Goal: Task Accomplishment & Management: Manage account settings

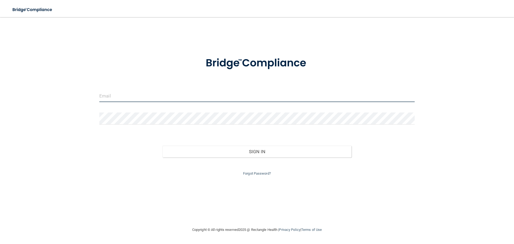
click at [124, 96] on input "email" at bounding box center [256, 96] width 315 height 12
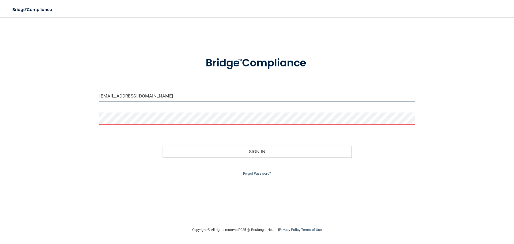
drag, startPoint x: 110, startPoint y: 95, endPoint x: 122, endPoint y: 111, distance: 19.8
click at [99, 97] on div "[EMAIL_ADDRESS][DOMAIN_NAME]" at bounding box center [256, 98] width 323 height 16
type input "[EMAIL_ADDRESS][DOMAIN_NAME]"
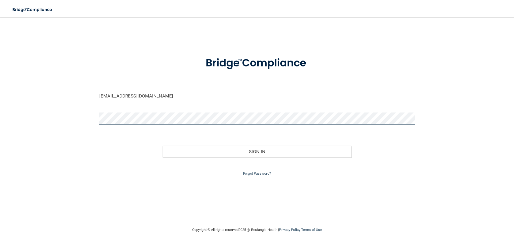
click at [162, 146] on button "Sign In" at bounding box center [256, 152] width 189 height 12
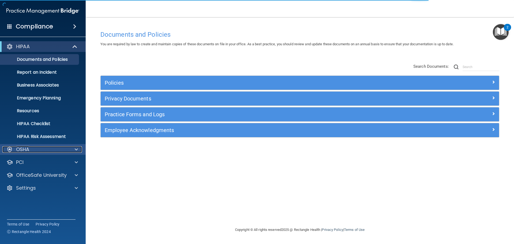
click at [30, 149] on div "OSHA" at bounding box center [35, 149] width 66 height 6
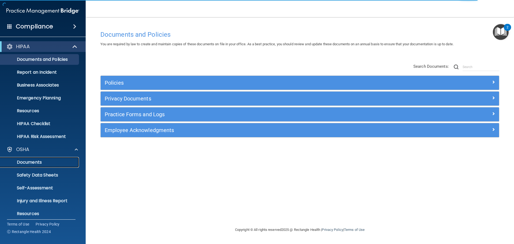
click at [32, 160] on p "Documents" at bounding box center [39, 162] width 73 height 5
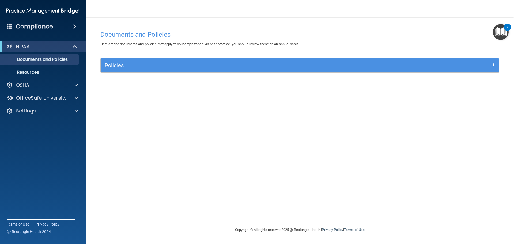
click at [500, 32] on img "Open Resource Center, 2 new notifications" at bounding box center [501, 32] width 16 height 16
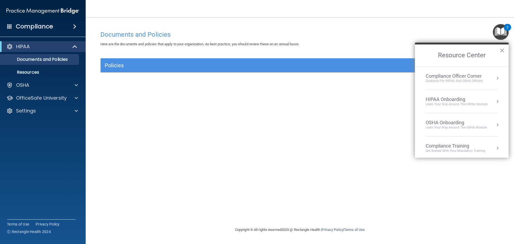
click at [454, 77] on div "Compliance Officer Corner" at bounding box center [454, 76] width 57 height 6
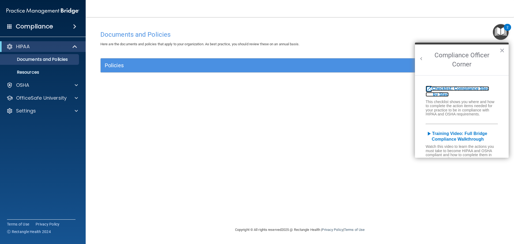
click at [448, 90] on b "Checklist: Compliance Step by Step" at bounding box center [457, 91] width 63 height 10
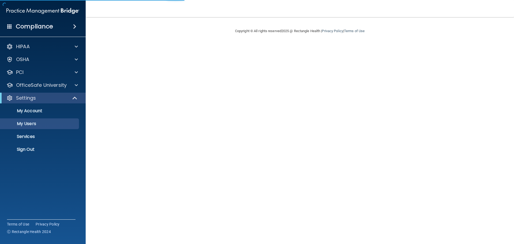
select select "20"
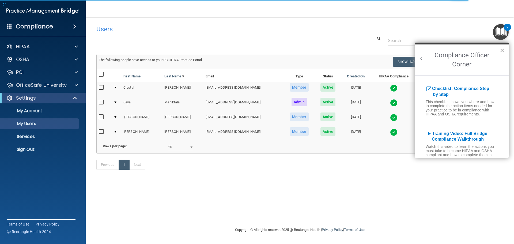
click at [500, 50] on button "×" at bounding box center [502, 50] width 5 height 9
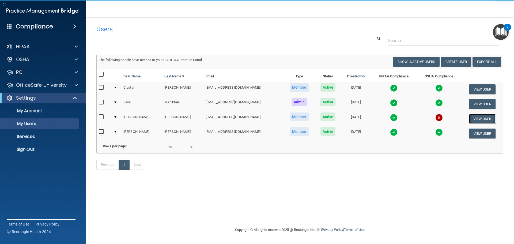
click at [483, 121] on button "View User" at bounding box center [482, 119] width 27 height 10
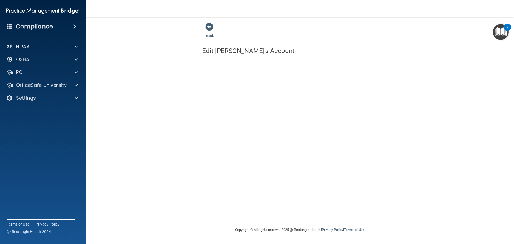
select select "practice_member"
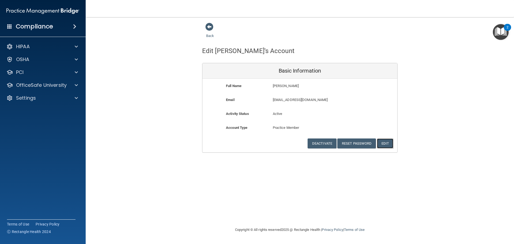
click at [386, 143] on button "Edit" at bounding box center [385, 143] width 16 height 10
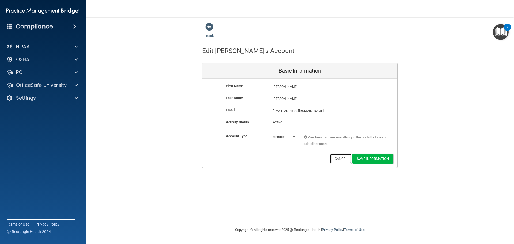
click at [338, 161] on button "Cancel" at bounding box center [341, 159] width 22 height 10
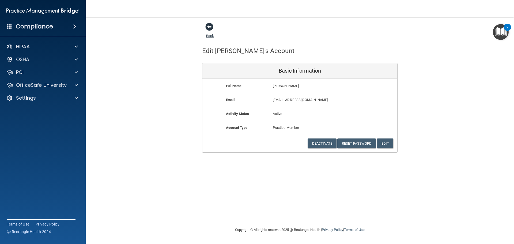
click at [209, 30] on span at bounding box center [209, 27] width 8 height 8
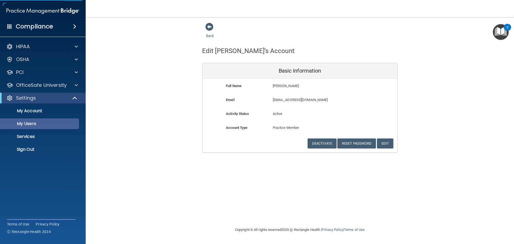
select select "20"
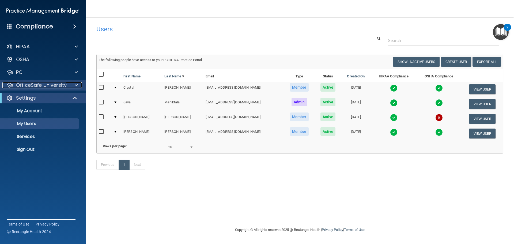
click at [40, 85] on p "OfficeSafe University" at bounding box center [41, 85] width 51 height 6
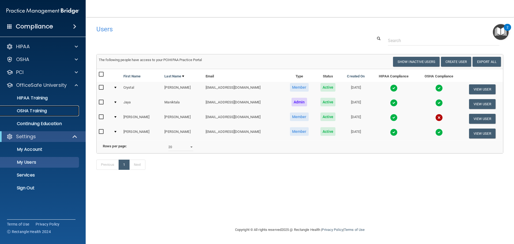
click at [35, 111] on p "OSHA Training" at bounding box center [24, 110] width 43 height 5
